Goal: Task Accomplishment & Management: Use online tool/utility

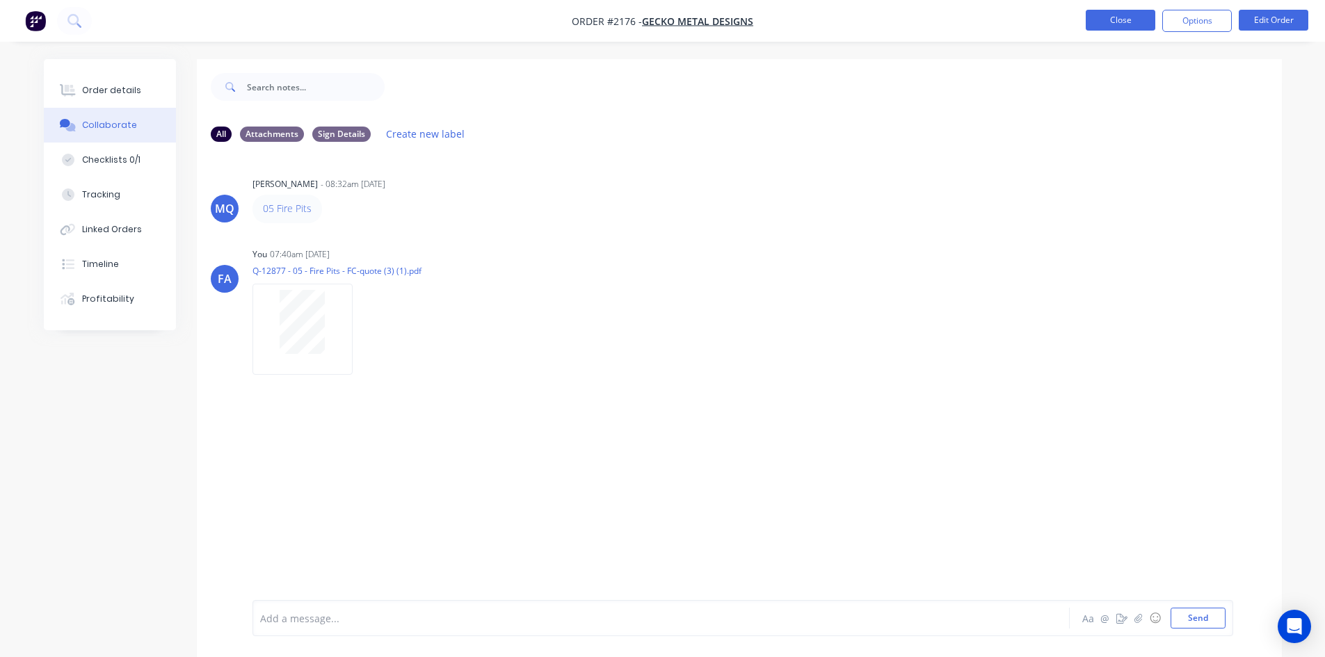
click at [1109, 29] on button "Close" at bounding box center [1121, 20] width 70 height 21
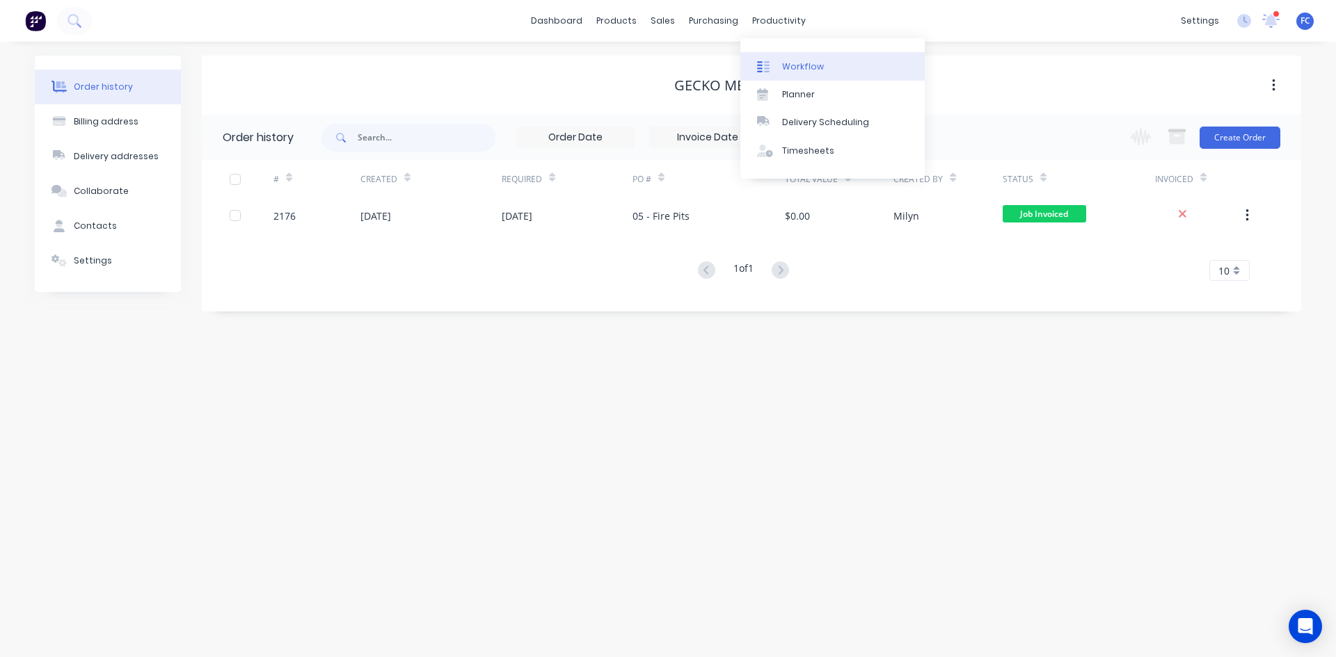
click at [800, 69] on div "Workflow" at bounding box center [803, 67] width 42 height 13
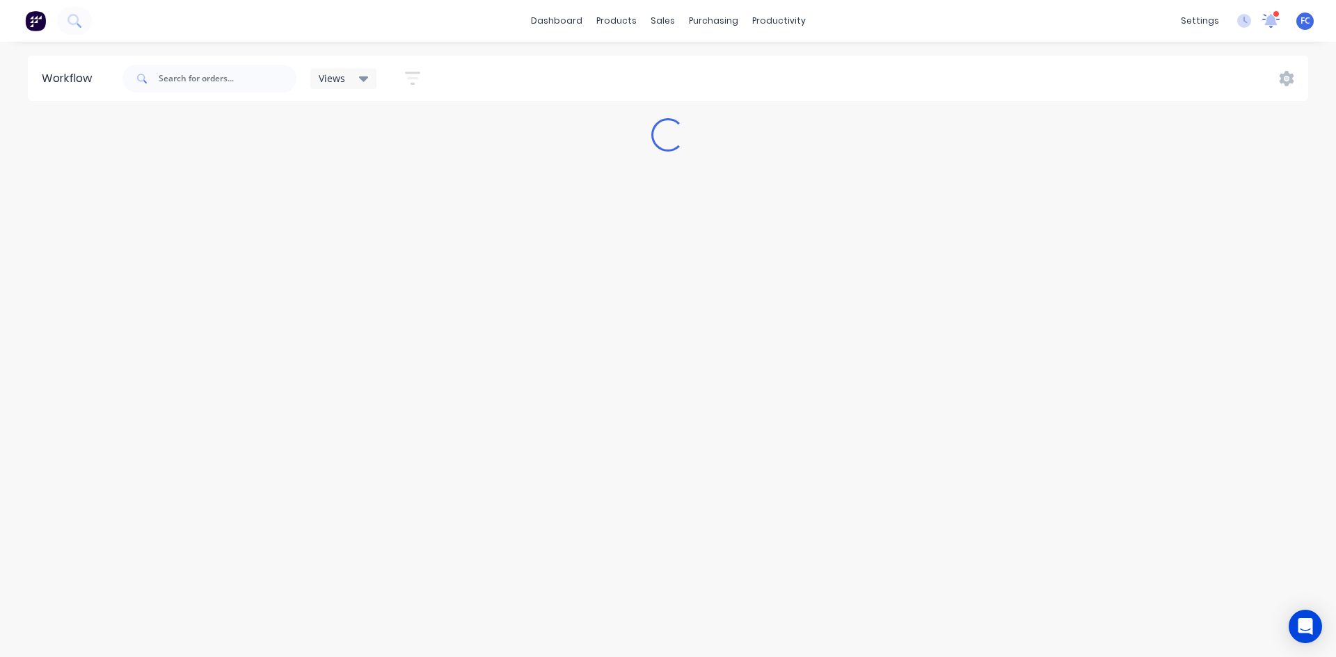
click at [1271, 20] on icon at bounding box center [1271, 19] width 14 height 13
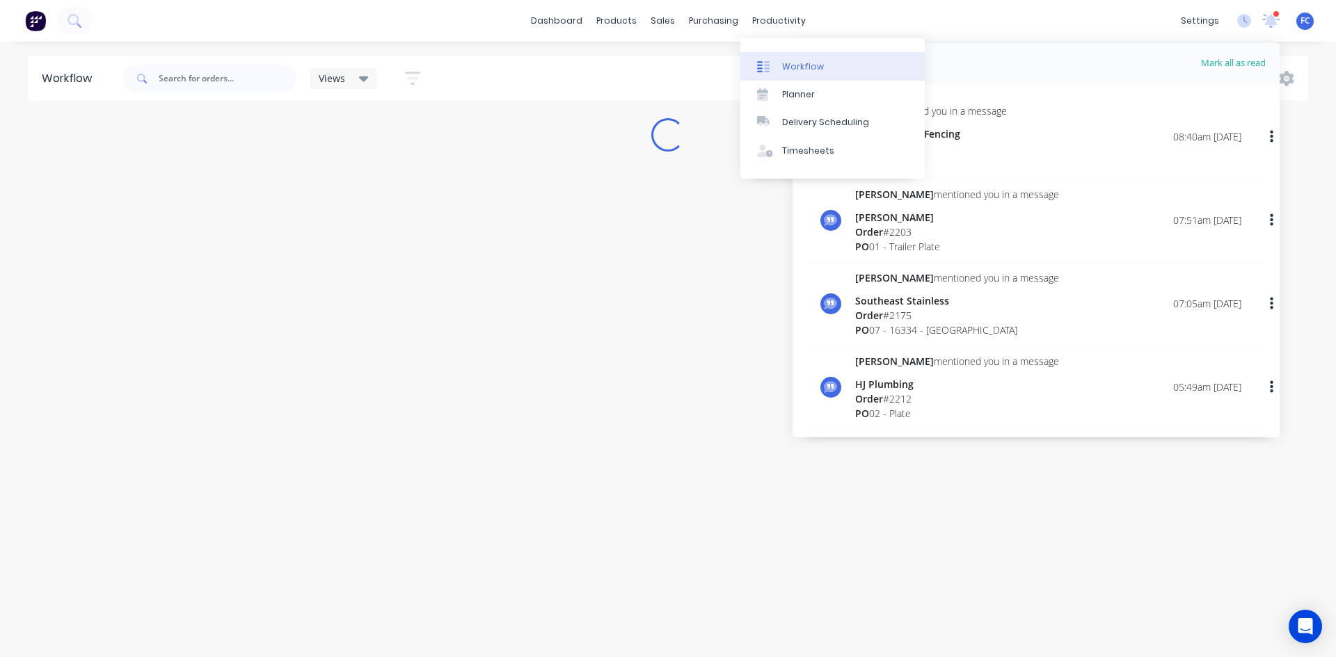
click at [795, 72] on div "Workflow" at bounding box center [803, 67] width 42 height 13
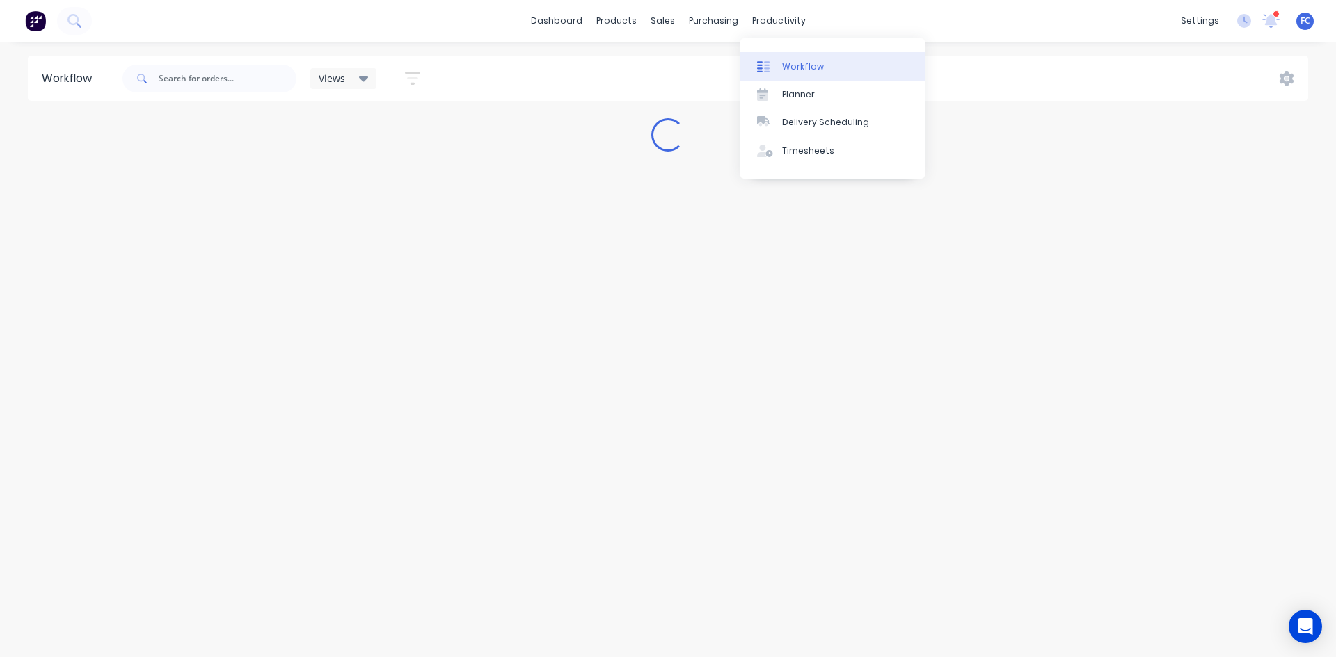
click at [812, 62] on div "Workflow" at bounding box center [803, 67] width 42 height 13
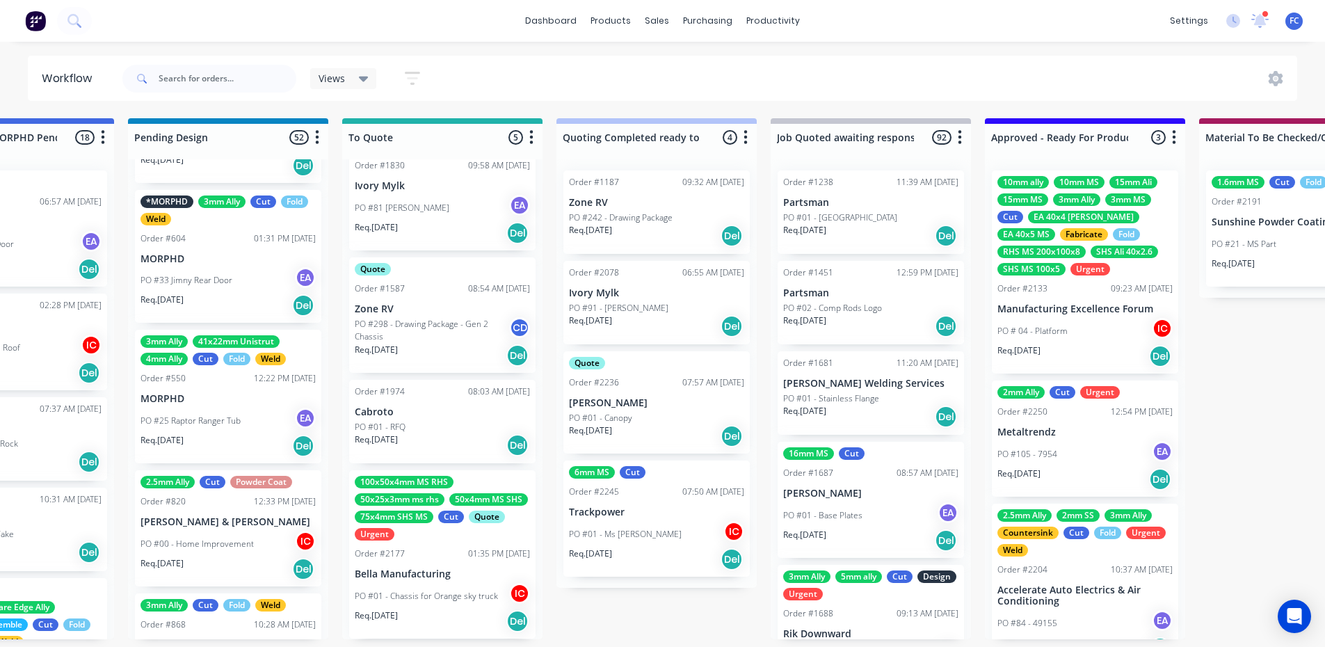
scroll to position [3, 759]
click at [432, 553] on div "Order #2177 01:35 PM [DATE]" at bounding box center [442, 553] width 175 height 13
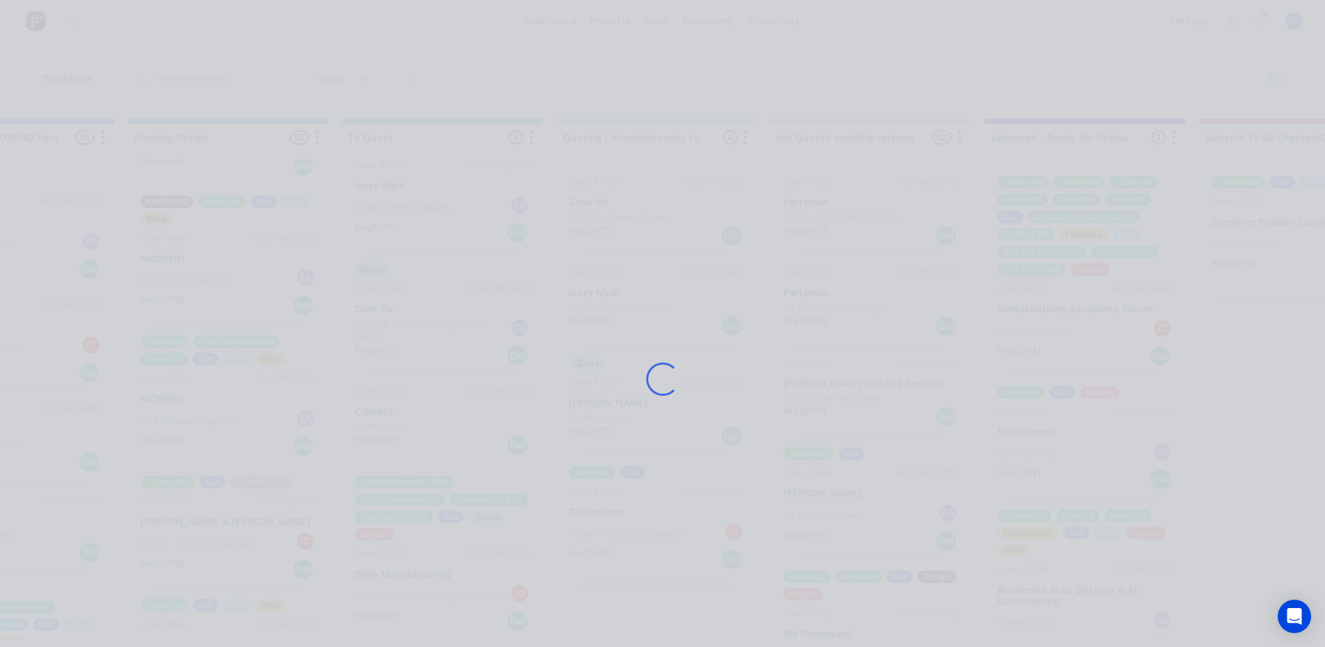
scroll to position [0, 759]
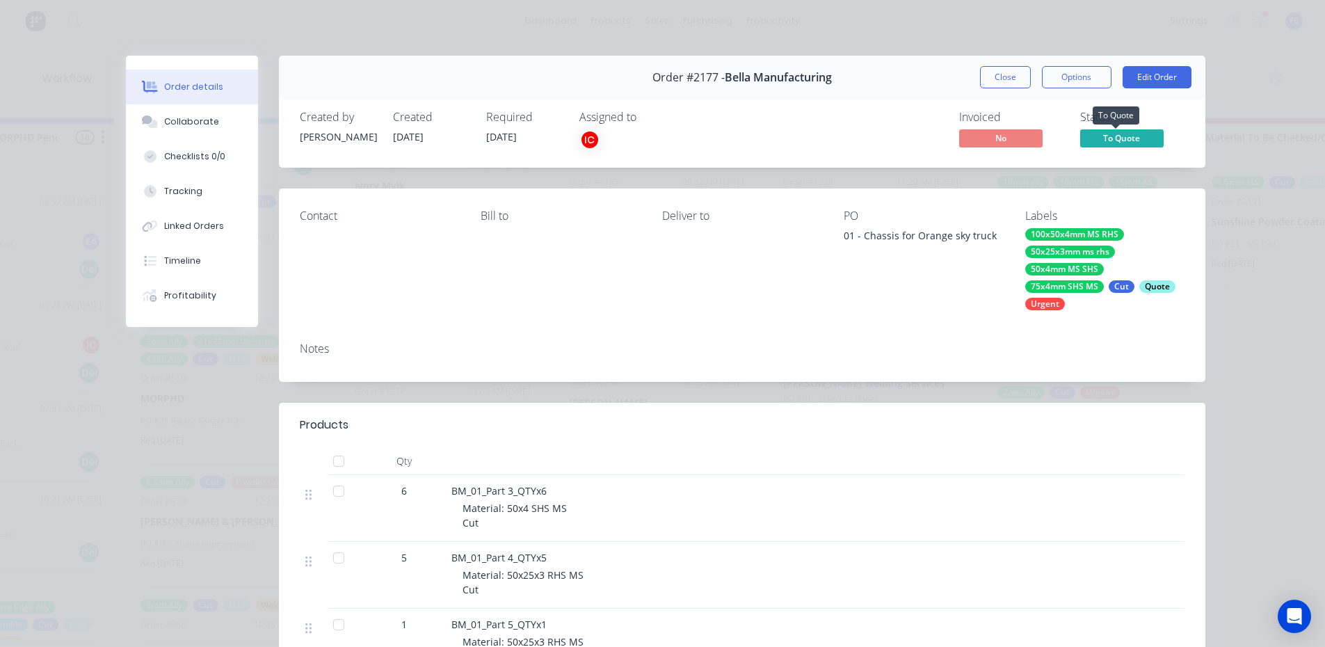
click at [1127, 134] on span "To Quote" at bounding box center [1121, 137] width 83 height 17
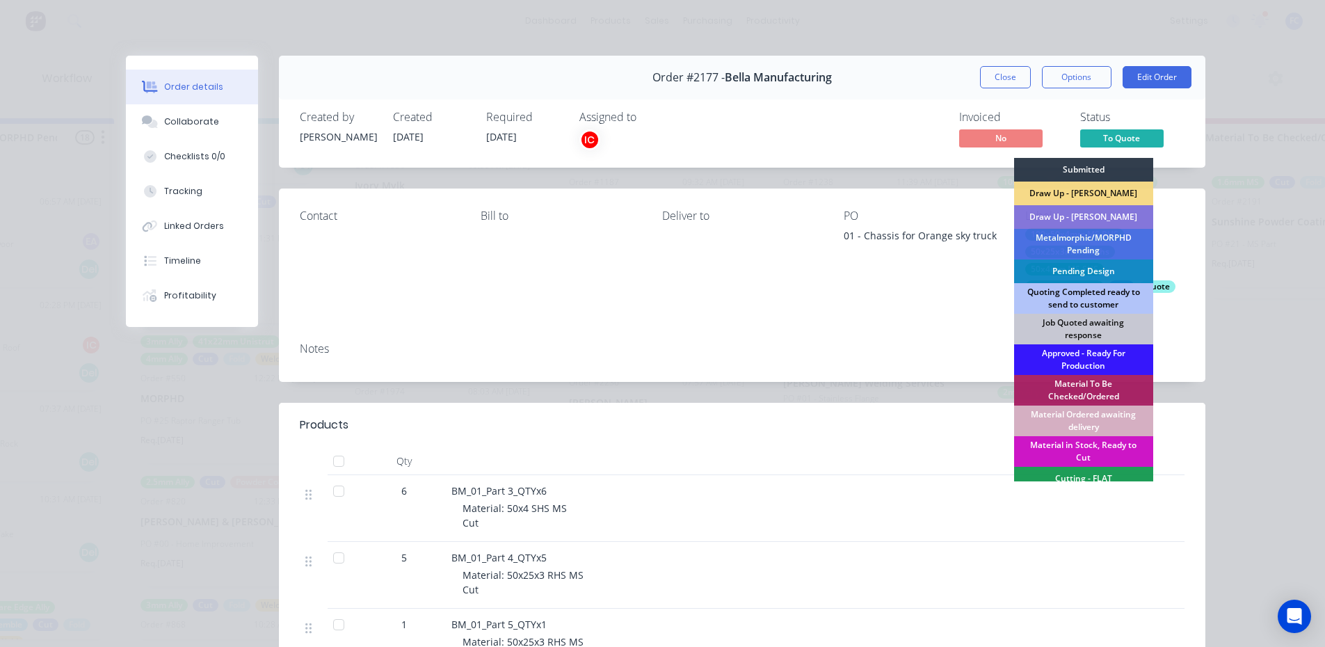
click at [1078, 298] on div "Quoting Completed ready to send to customer" at bounding box center [1083, 298] width 139 height 31
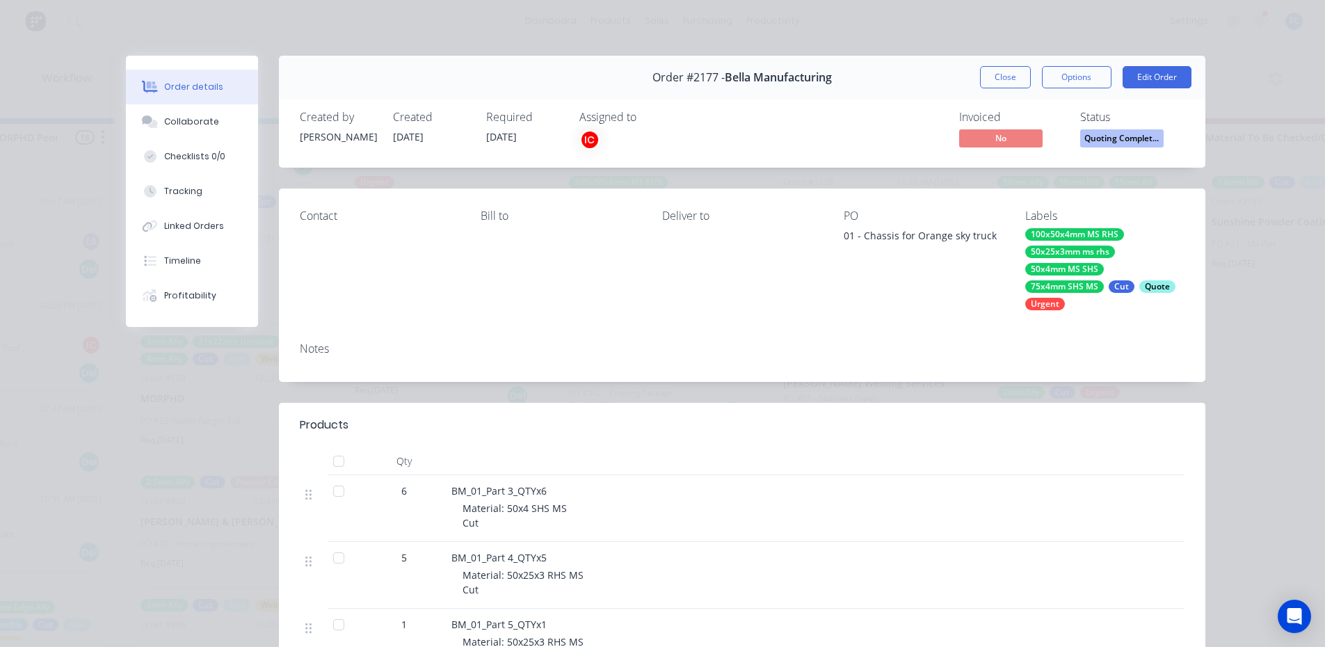
scroll to position [0, 0]
click at [996, 75] on button "Close" at bounding box center [1005, 77] width 51 height 22
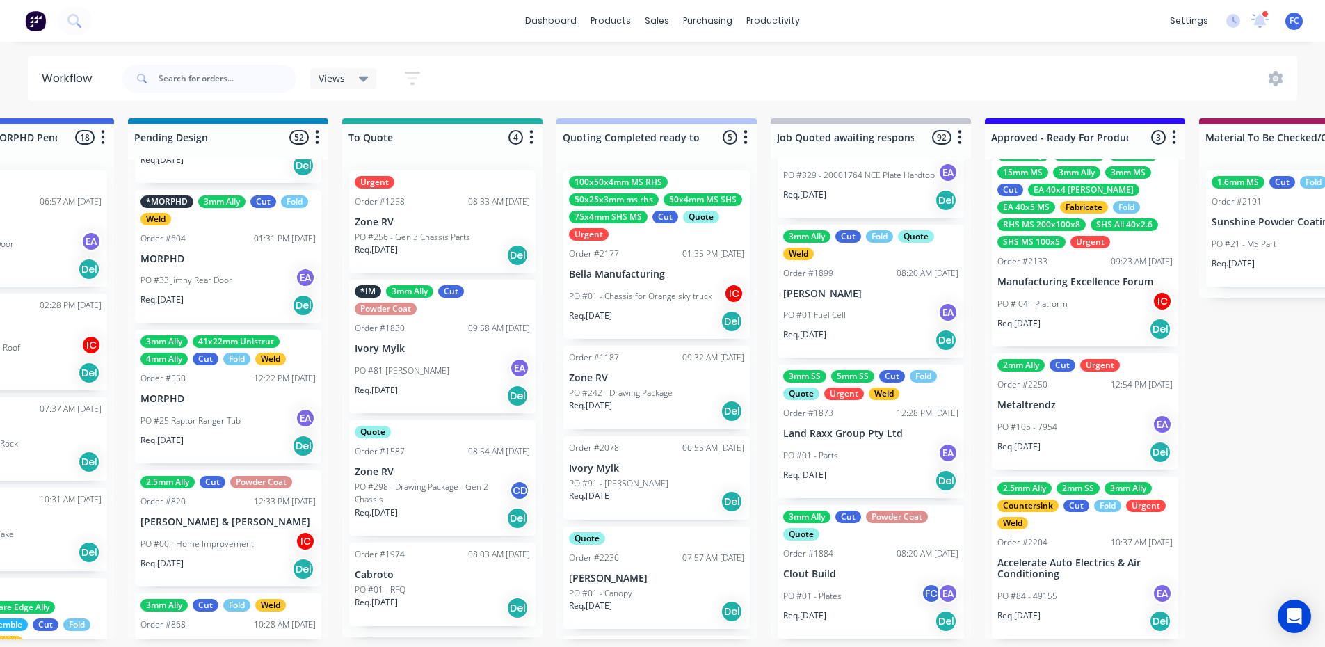
scroll to position [0, 759]
